Goal: Task Accomplishment & Management: Use online tool/utility

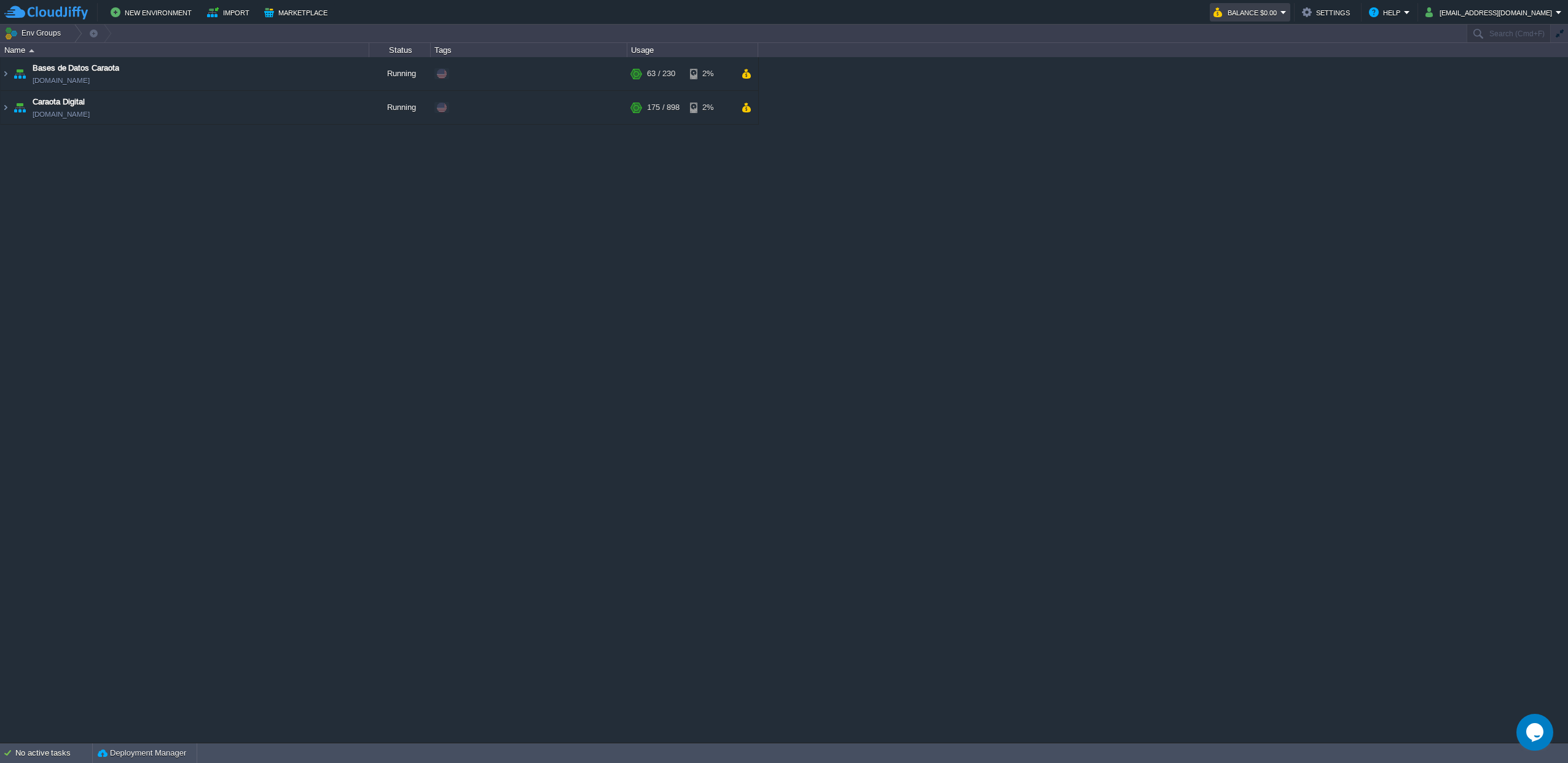
click at [1266, 13] on button "Balance $0.00" at bounding box center [1247, 12] width 67 height 15
click at [1241, 91] on span "Refill Balance" at bounding box center [1249, 88] width 49 height 9
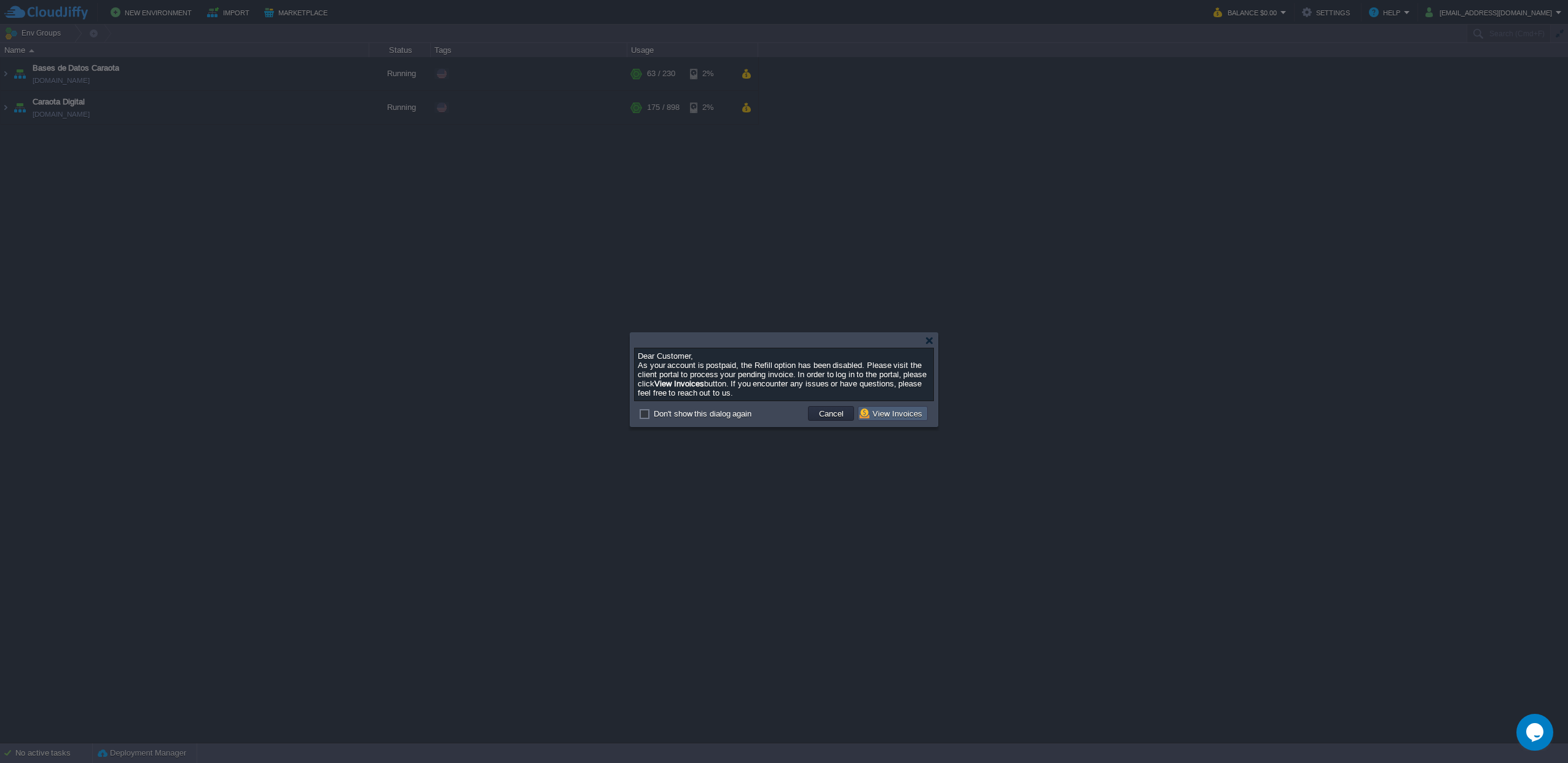
click at [890, 418] on button "View Invoices" at bounding box center [893, 413] width 67 height 11
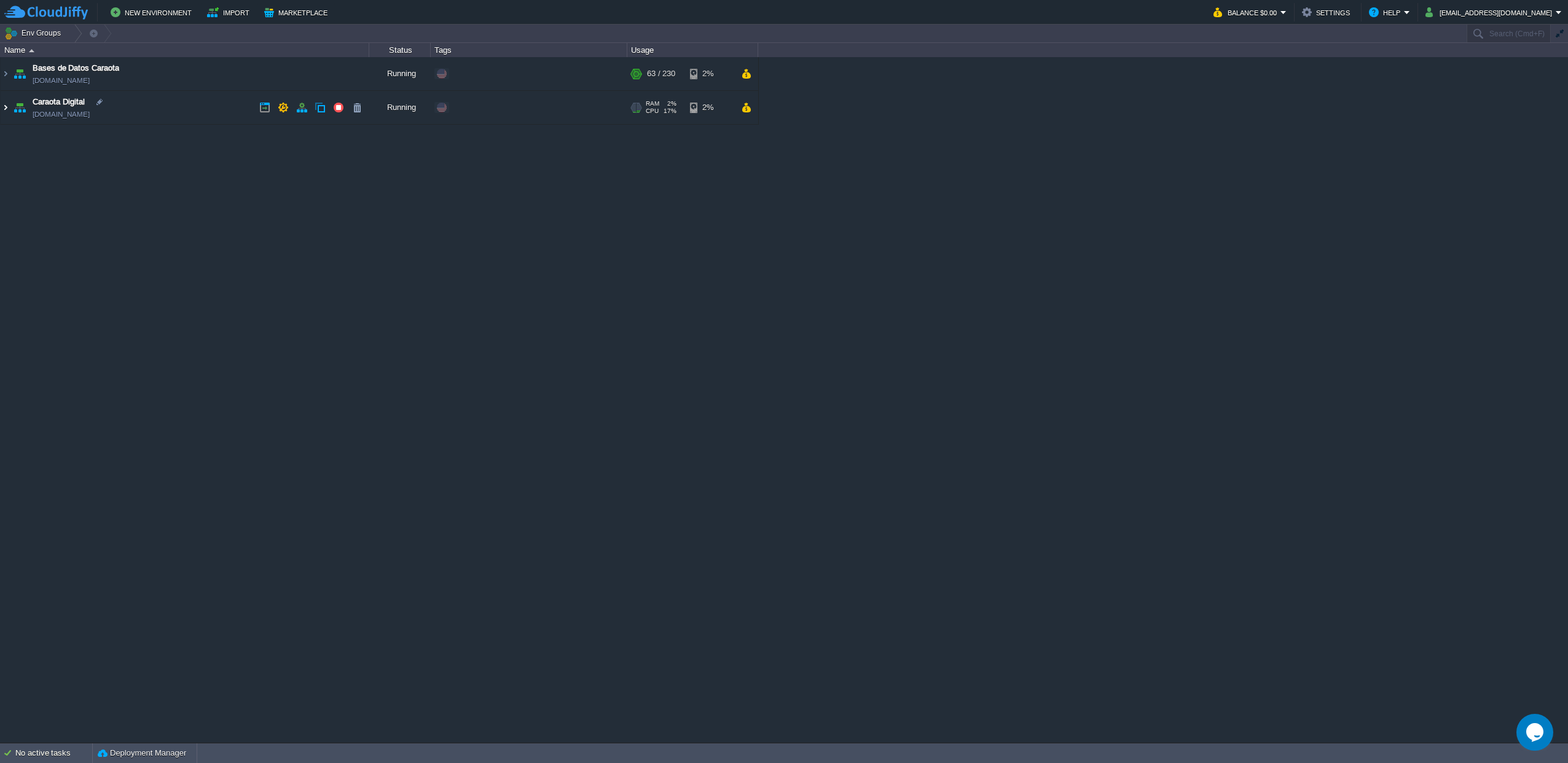
click at [7, 108] on img at bounding box center [5, 108] width 10 height 33
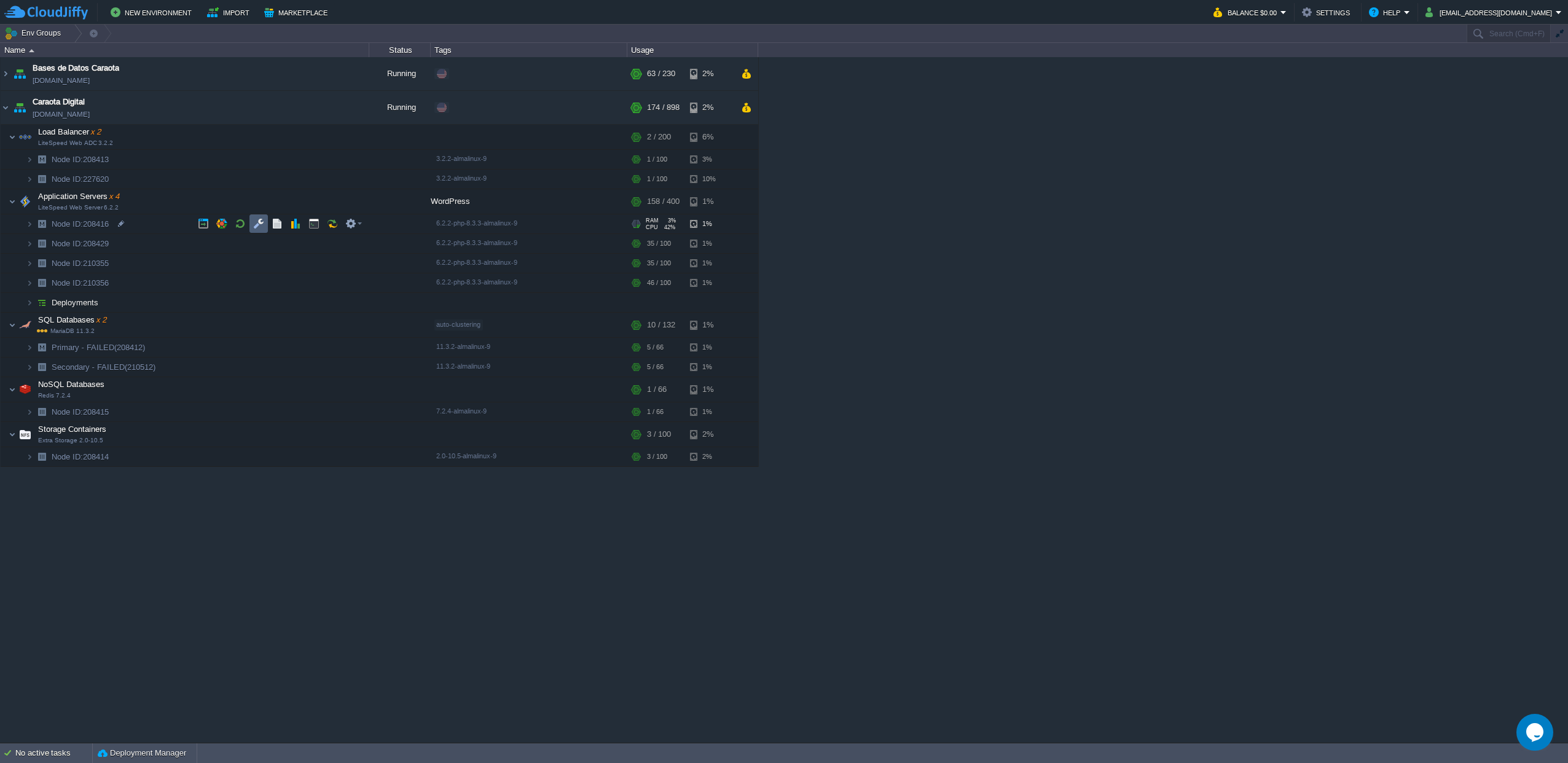
click at [256, 229] on button "button" at bounding box center [259, 224] width 11 height 11
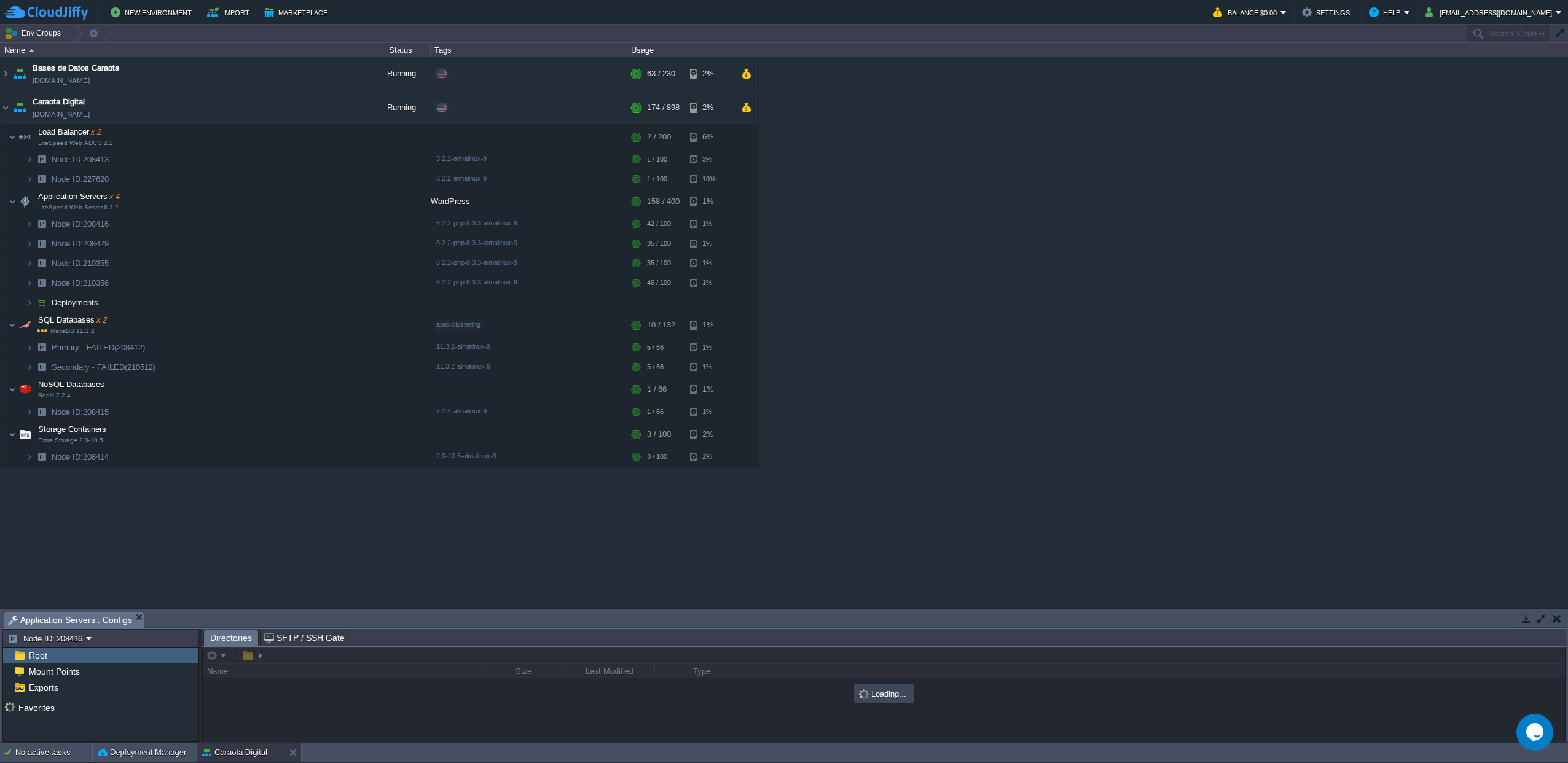
click at [1537, 620] on button "button" at bounding box center [1542, 618] width 11 height 11
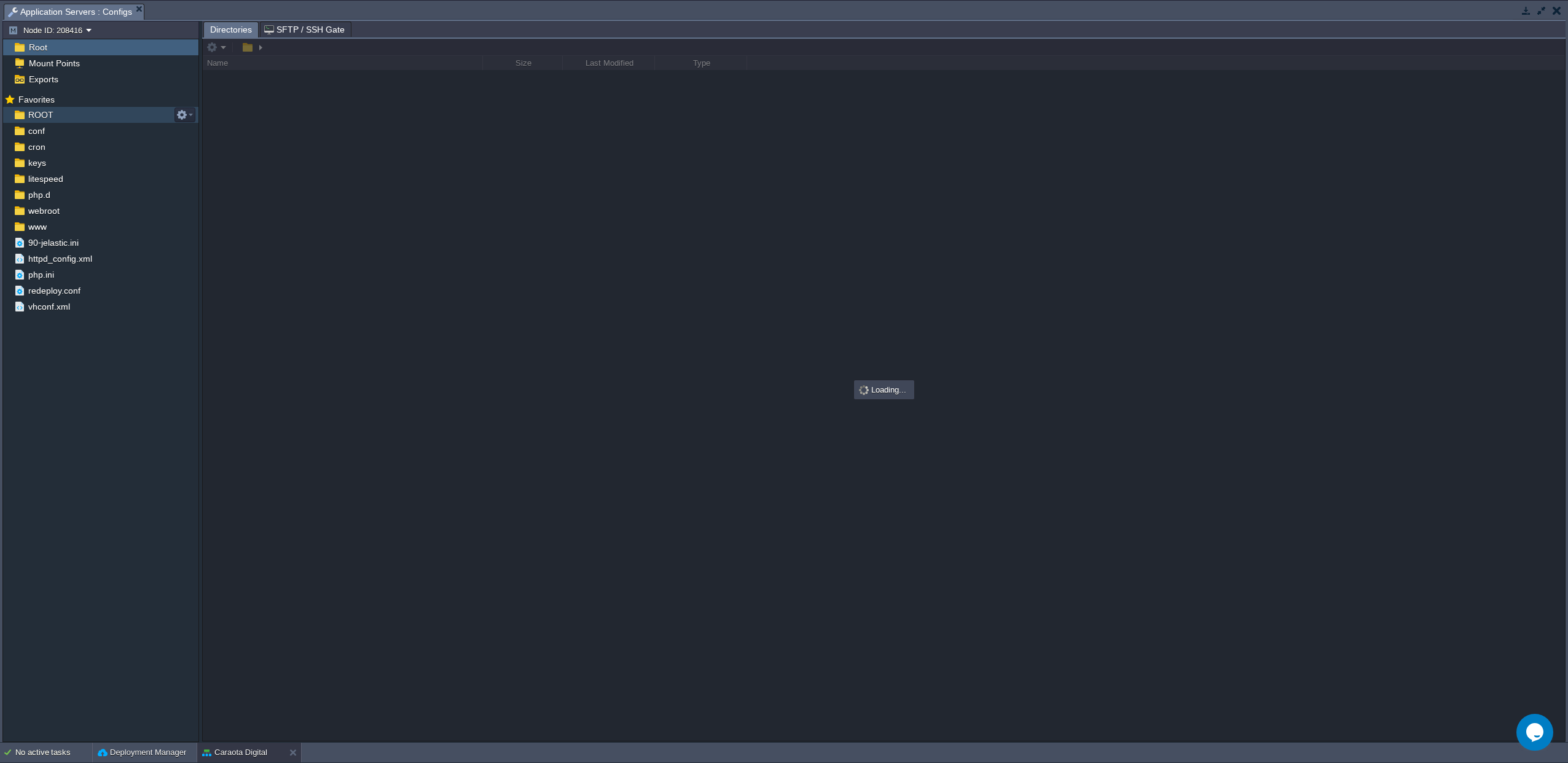
click at [56, 117] on div "ROOT" at bounding box center [101, 115] width 195 height 16
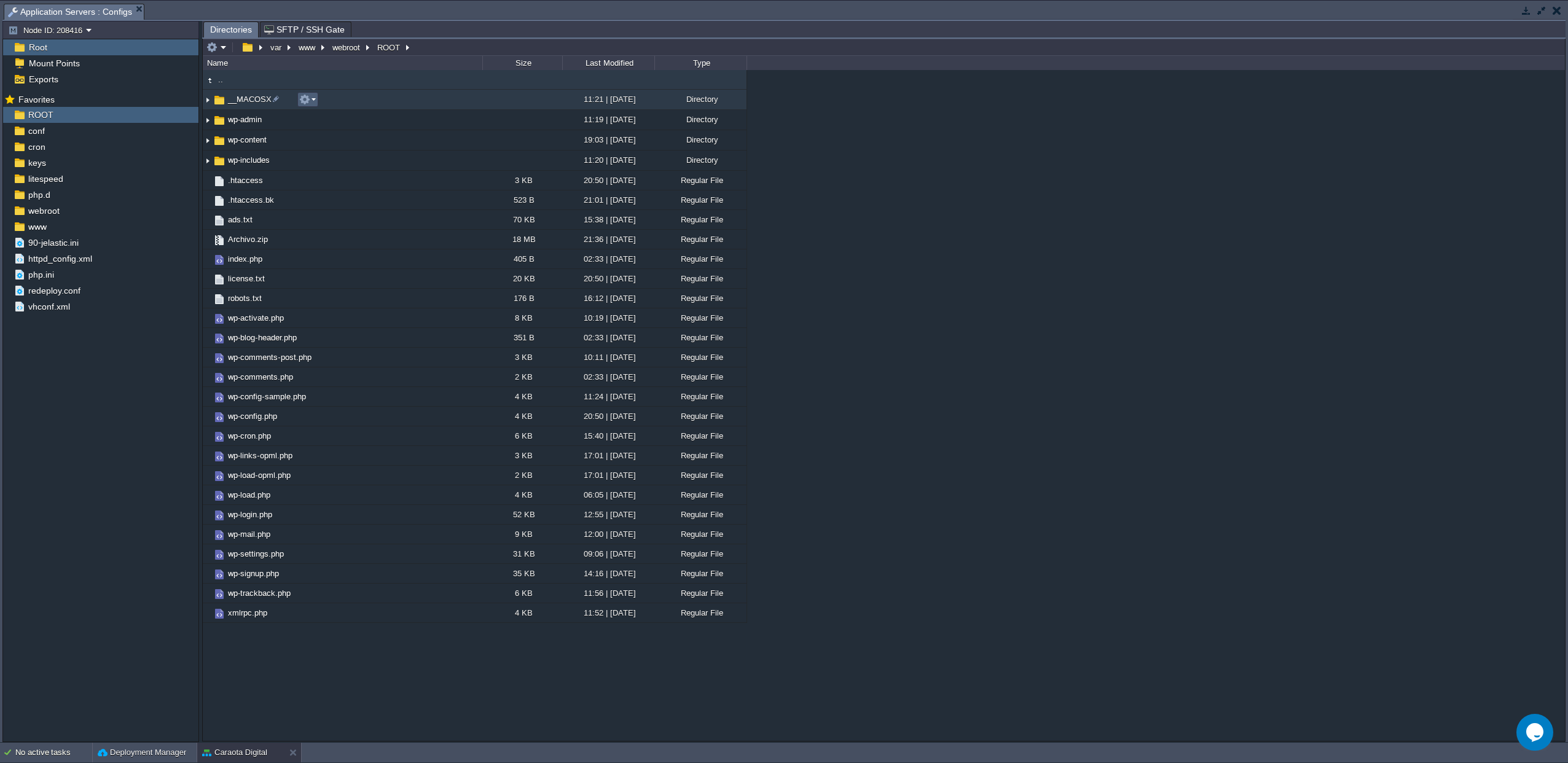
click at [310, 101] on button "button" at bounding box center [304, 99] width 11 height 11
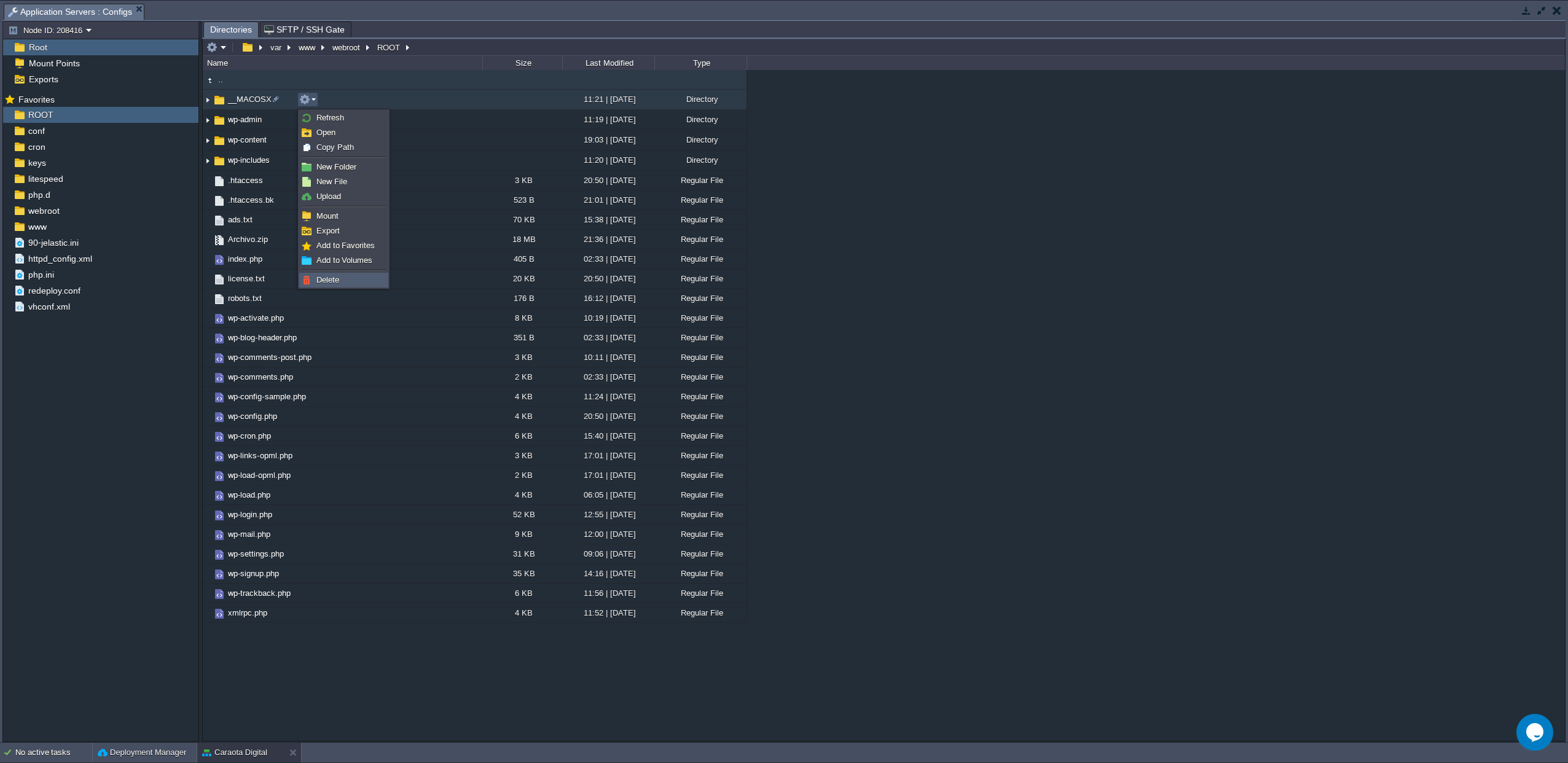
click at [319, 275] on span "Delete" at bounding box center [327, 280] width 22 height 9
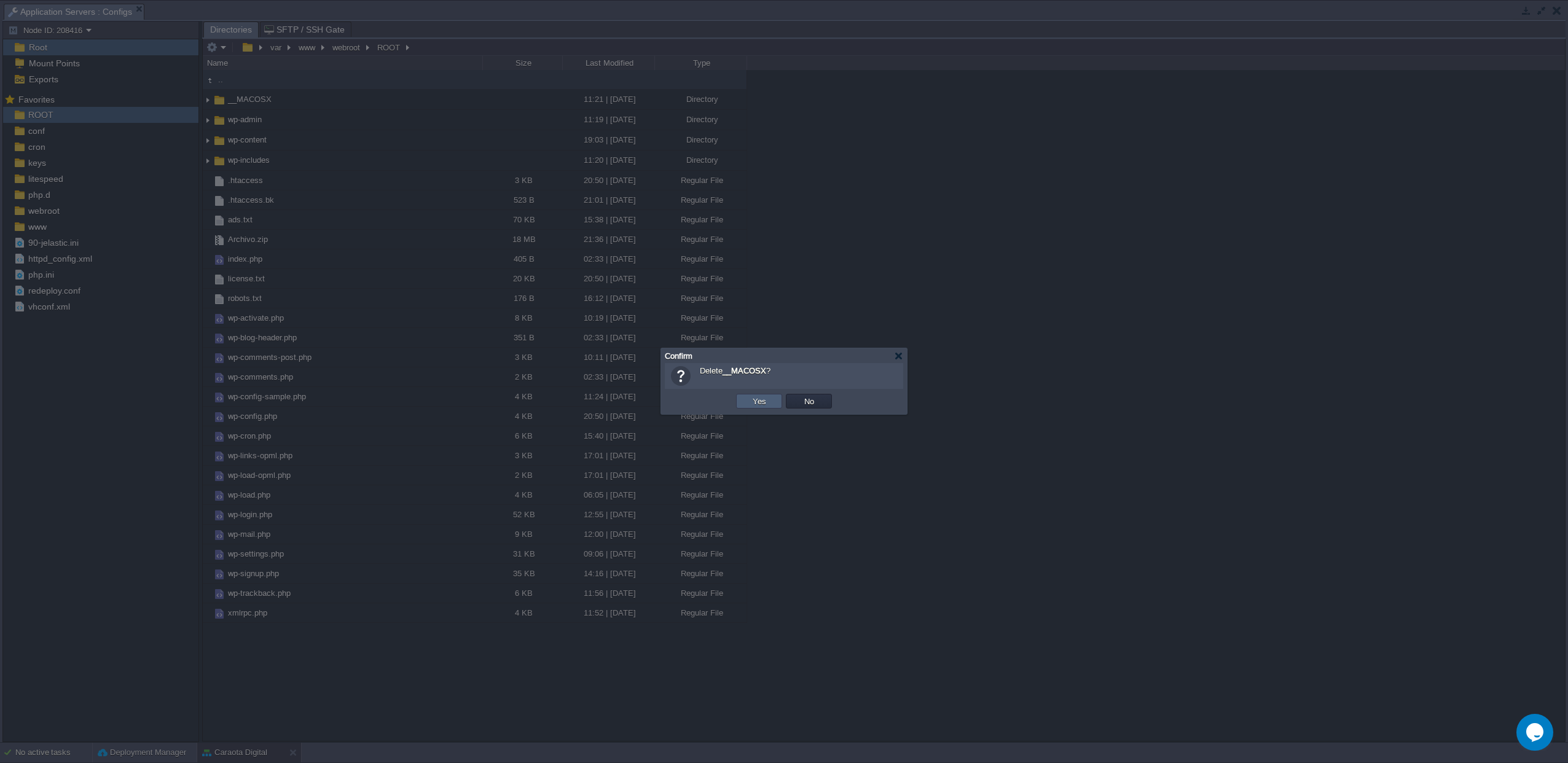
click at [758, 403] on button "Yes" at bounding box center [760, 401] width 21 height 11
